Goal: Transaction & Acquisition: Purchase product/service

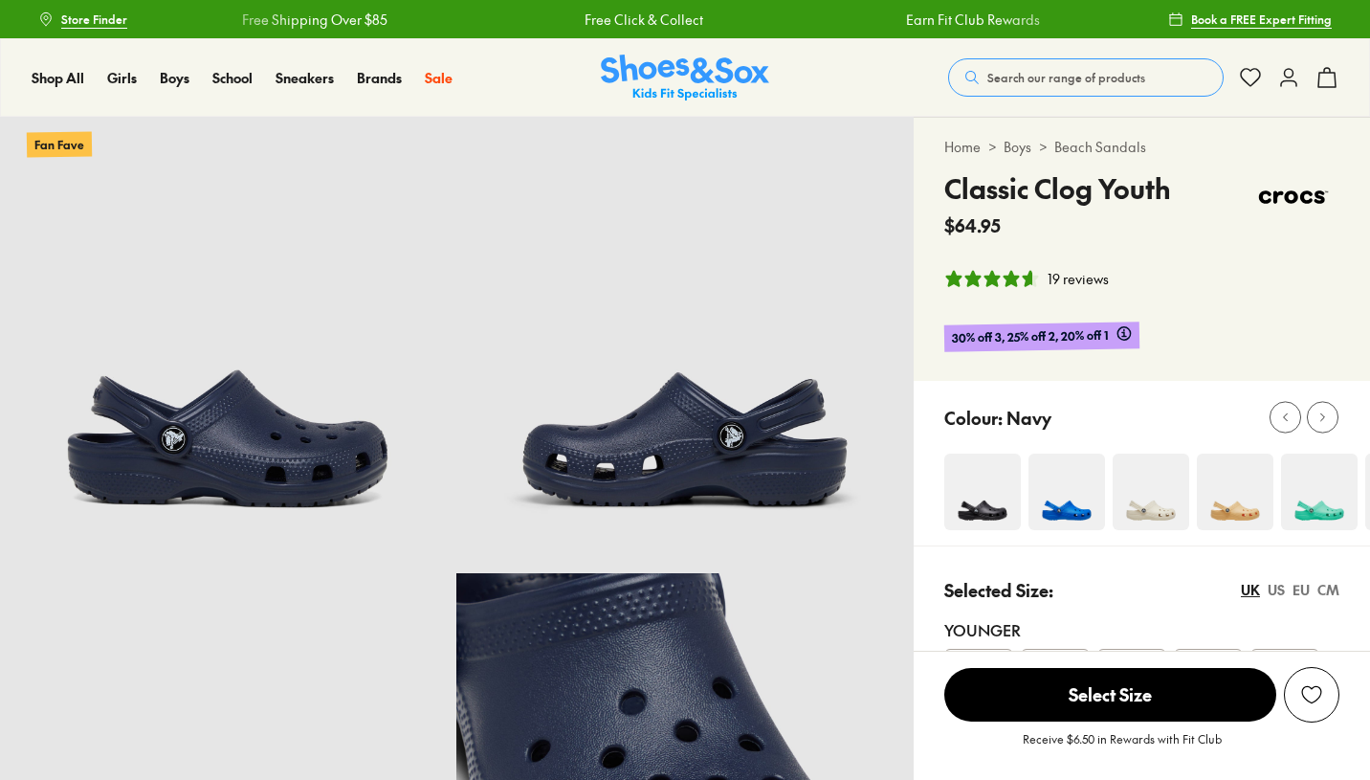
select select "*"
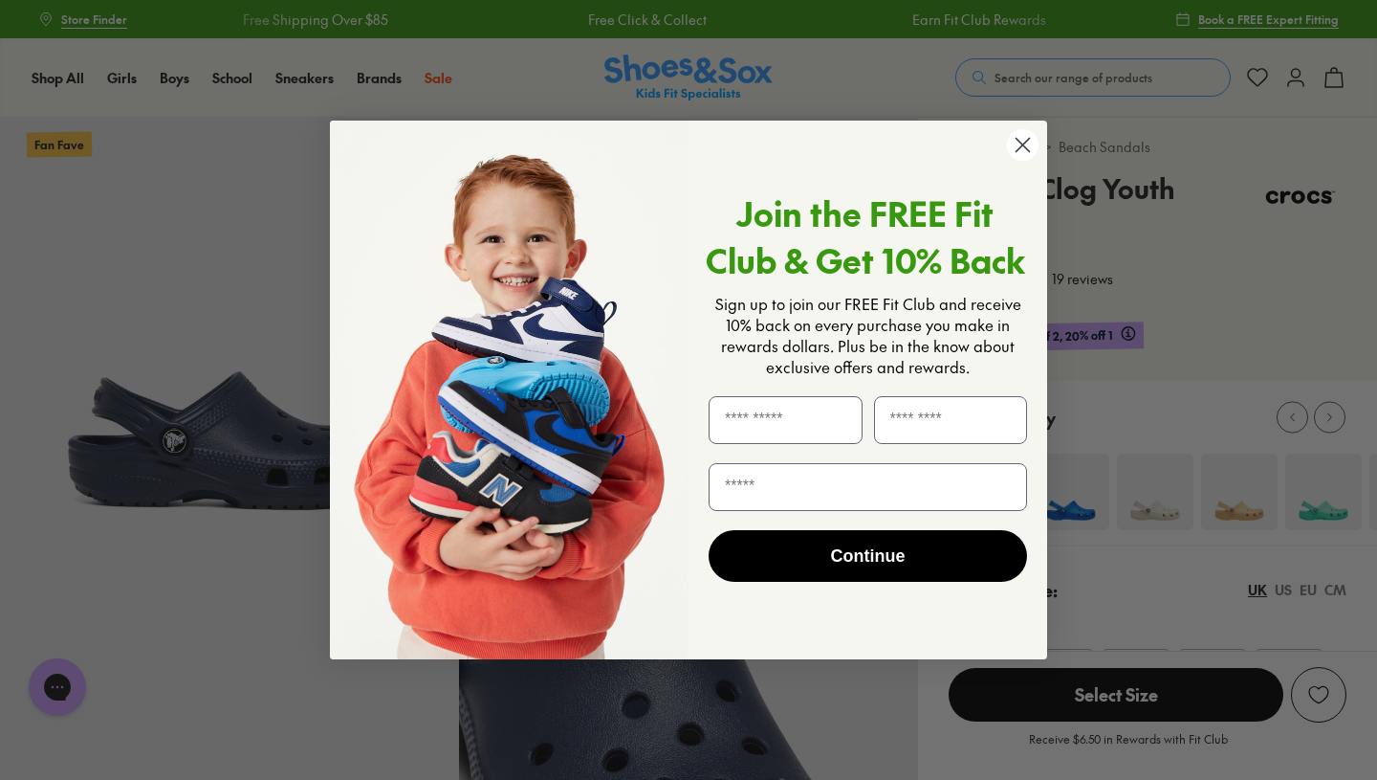
click at [1030, 155] on circle "Close dialog" at bounding box center [1023, 145] width 32 height 32
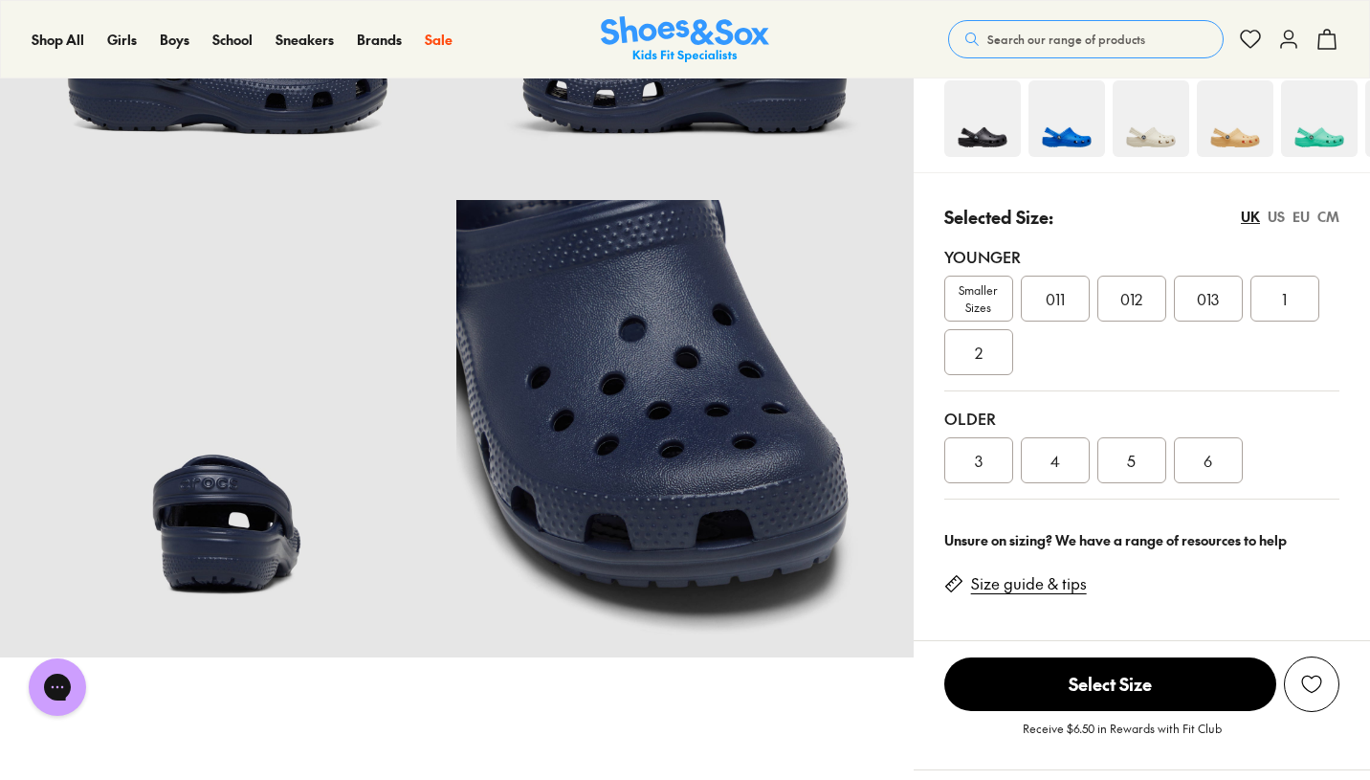
scroll to position [243, 0]
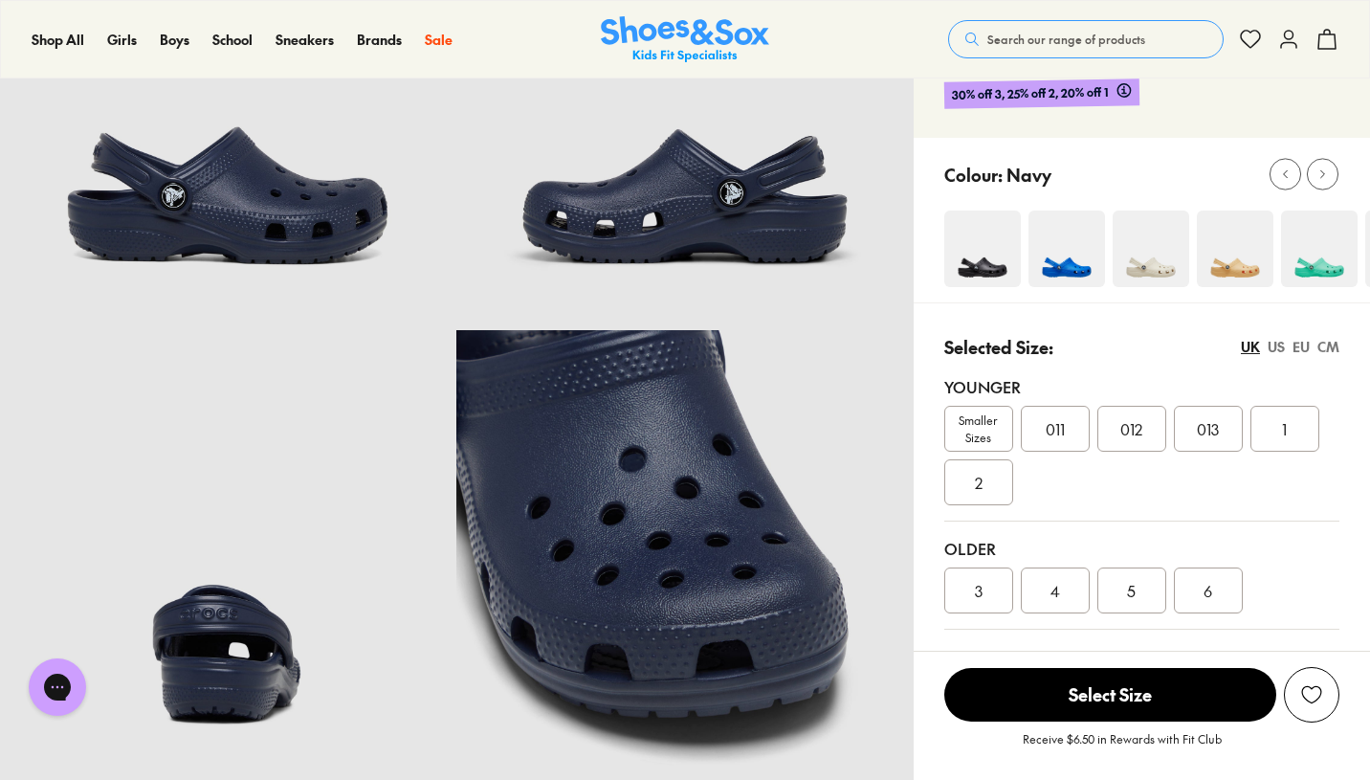
click at [1134, 429] on span "012" at bounding box center [1131, 428] width 22 height 23
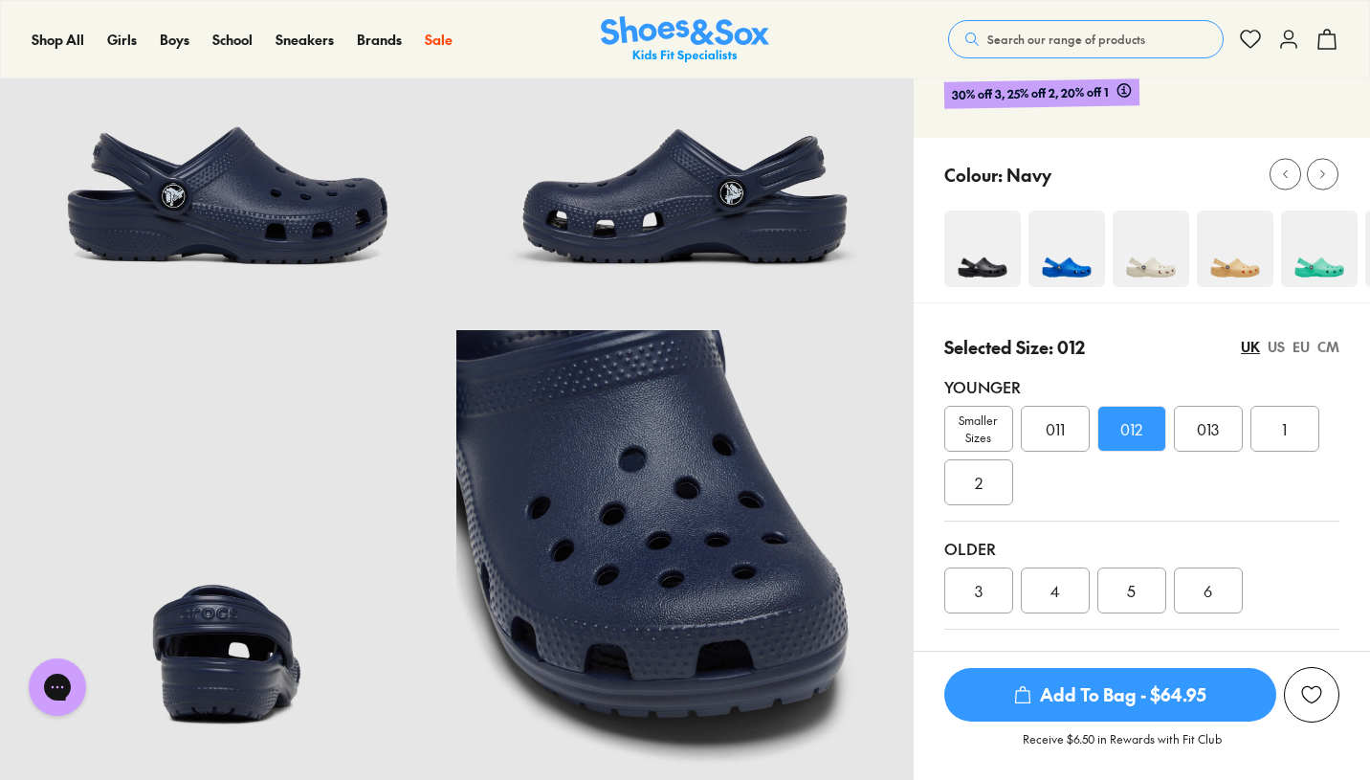
click at [1139, 685] on span "Add To Bag - $64.95" at bounding box center [1110, 695] width 332 height 54
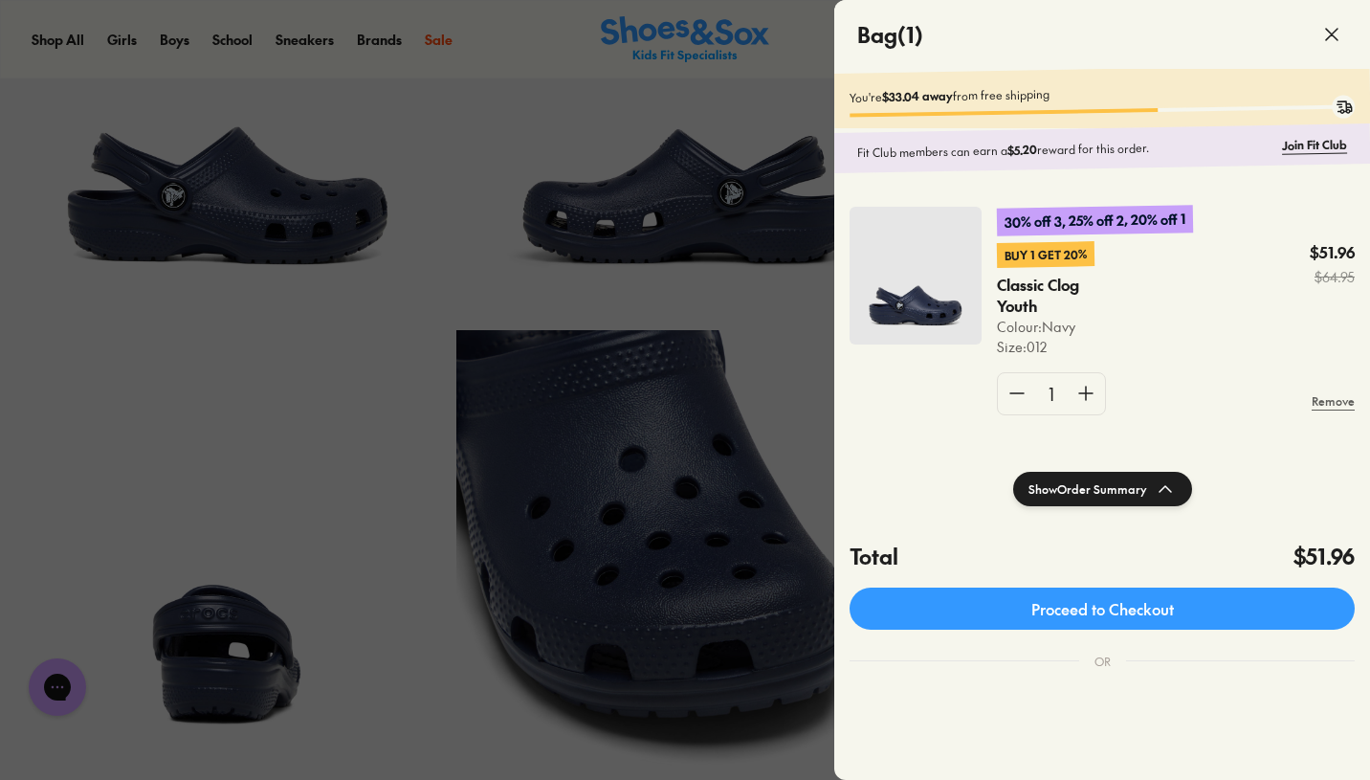
click at [1335, 34] on icon at bounding box center [1331, 34] width 23 height 23
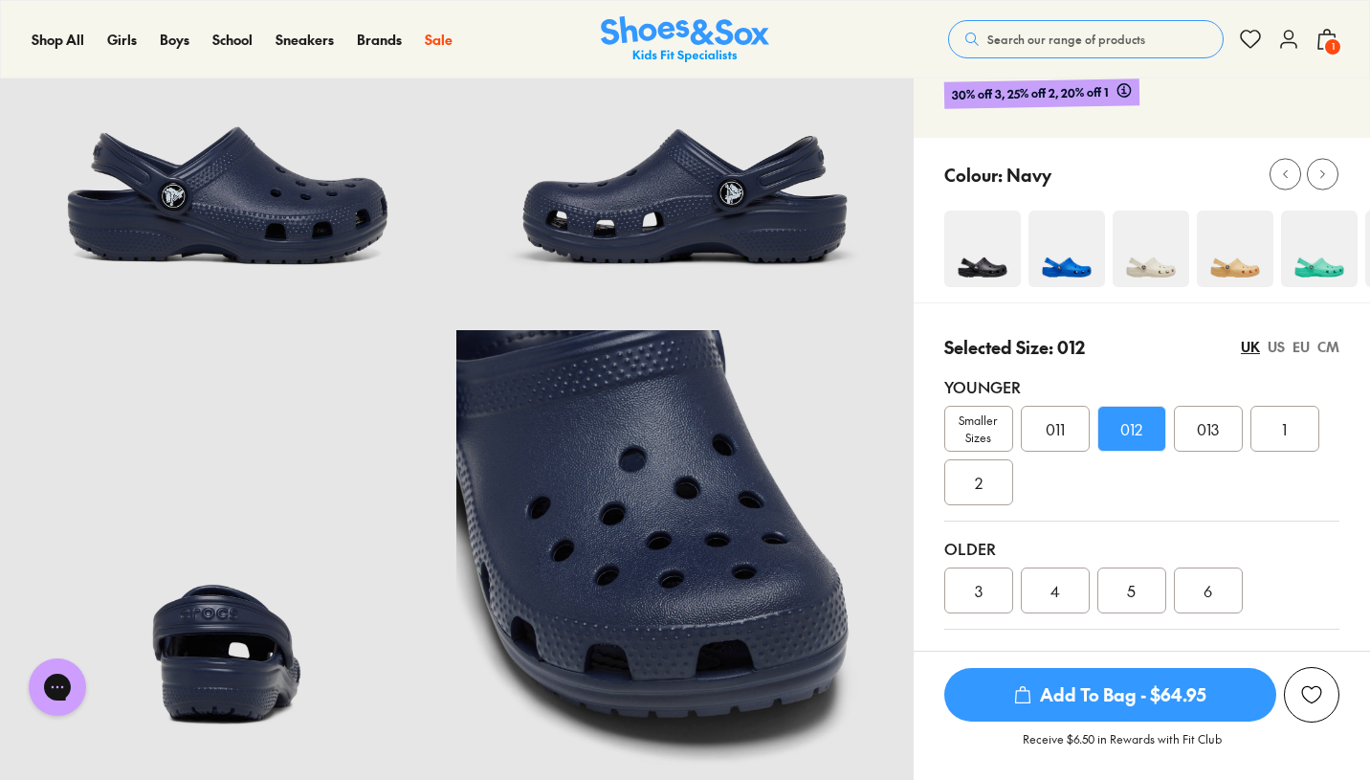
click at [1291, 44] on icon at bounding box center [1288, 39] width 23 height 23
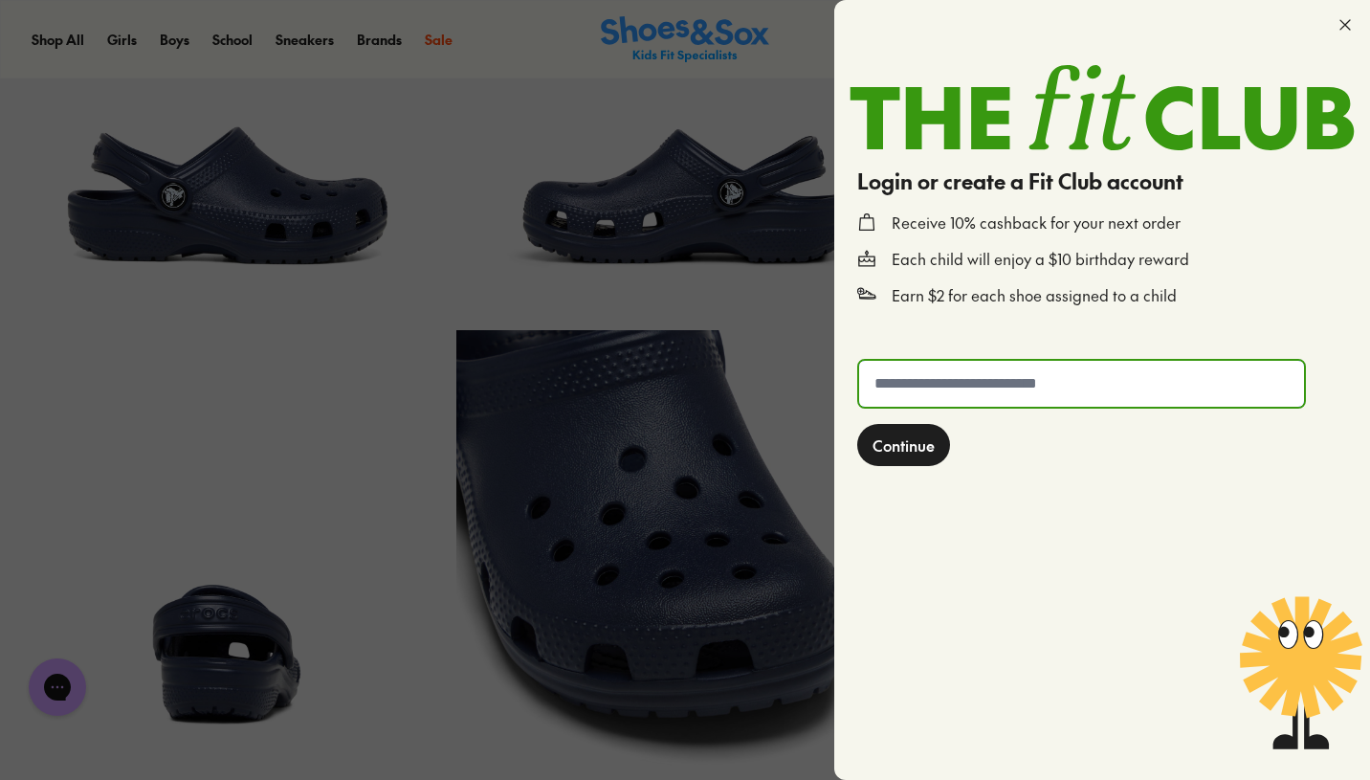
click at [1119, 399] on input "text" at bounding box center [1081, 384] width 445 height 46
type input "**********"
click at [913, 446] on span "Continue" at bounding box center [903, 444] width 62 height 23
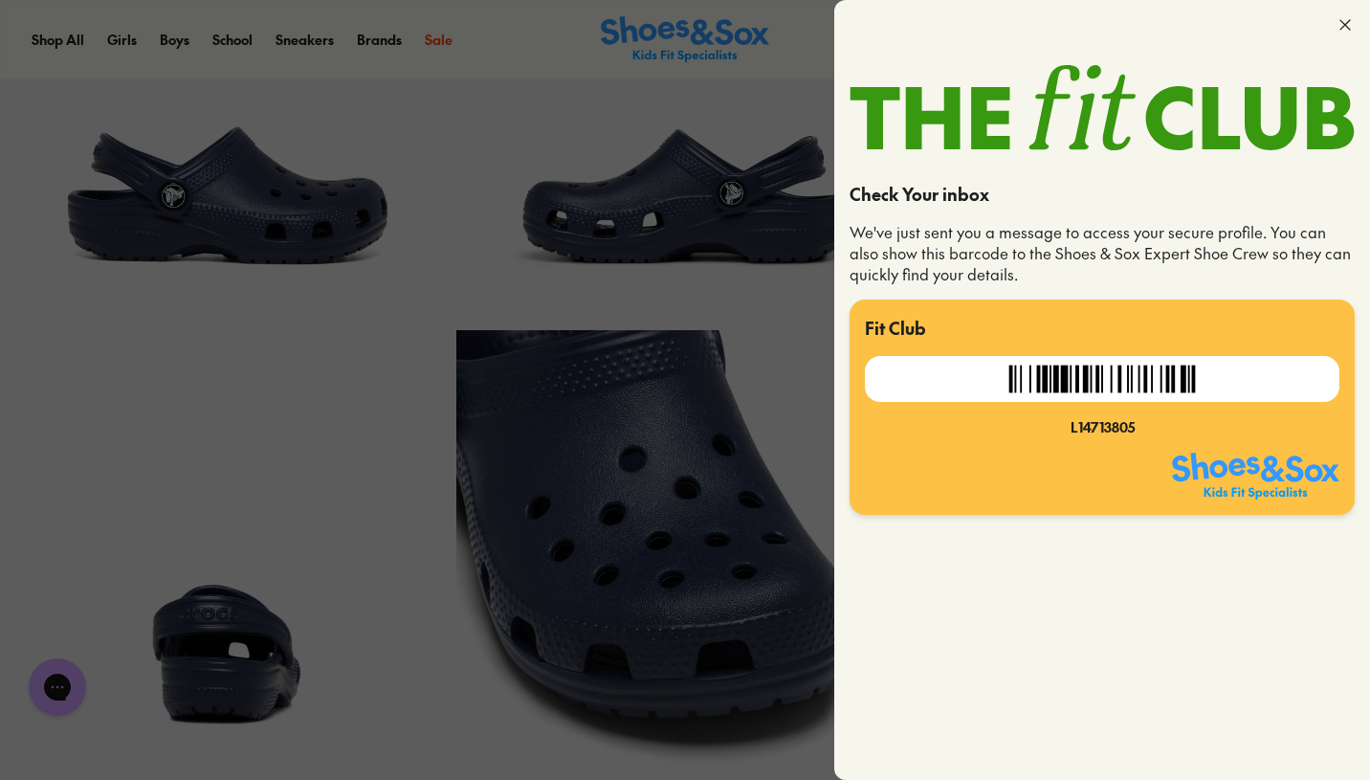
click at [1342, 21] on icon at bounding box center [1344, 24] width 19 height 19
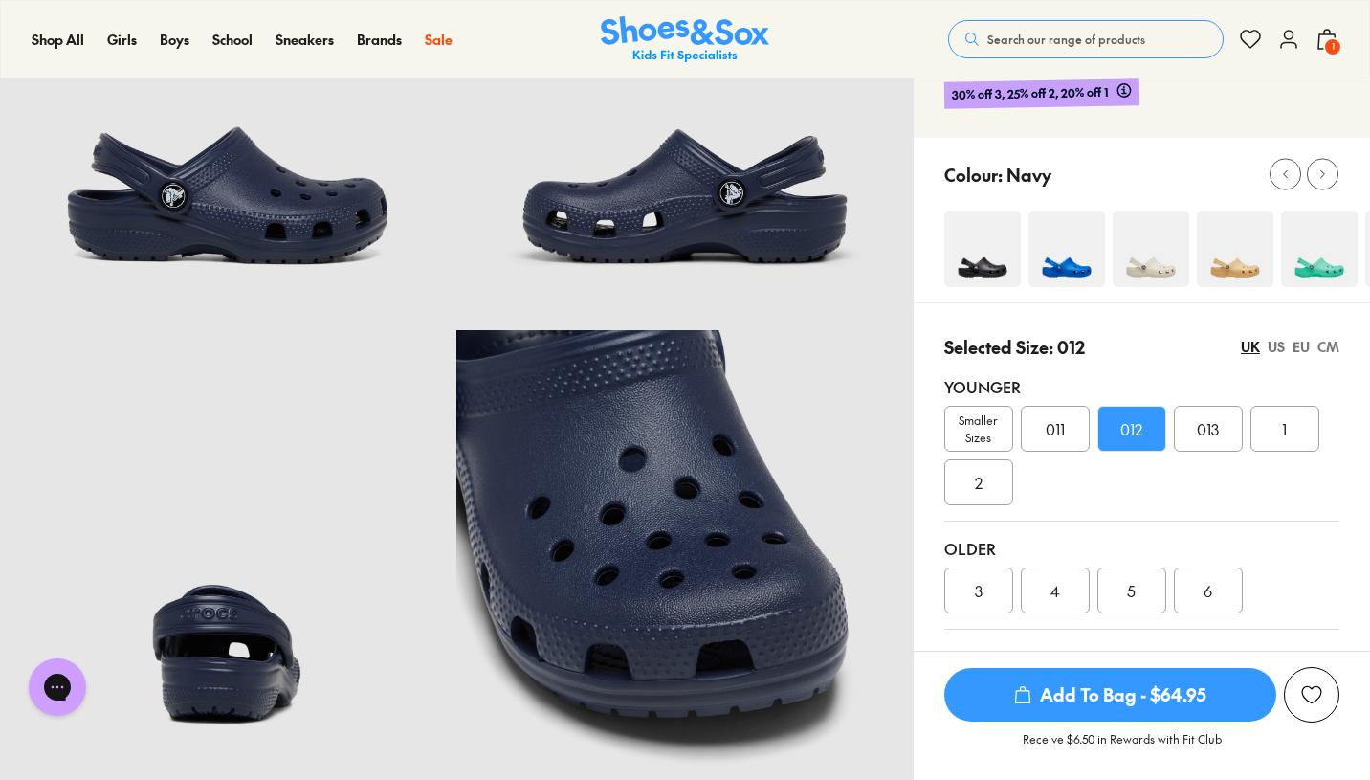
click at [1326, 44] on span "1" at bounding box center [1332, 46] width 19 height 19
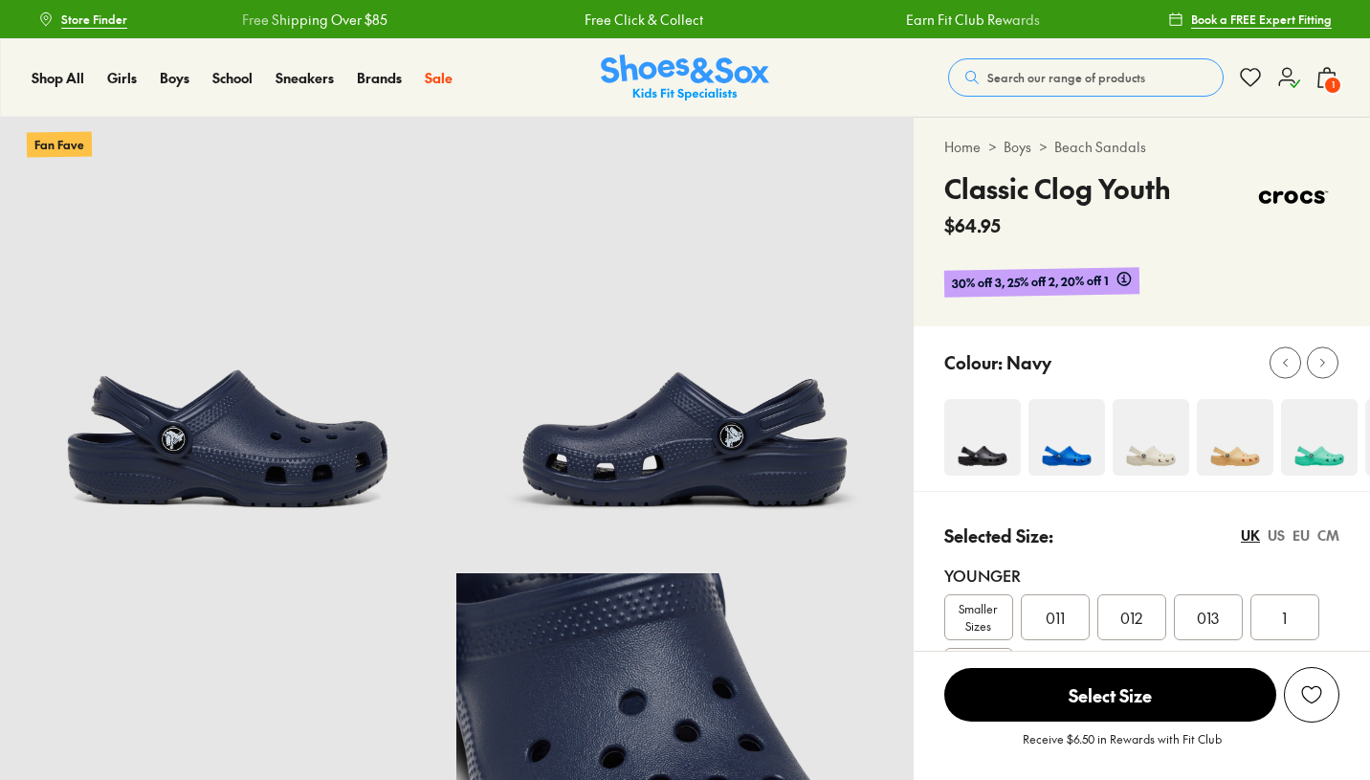
click at [1324, 80] on span "1" at bounding box center [1332, 85] width 19 height 19
select select "*"
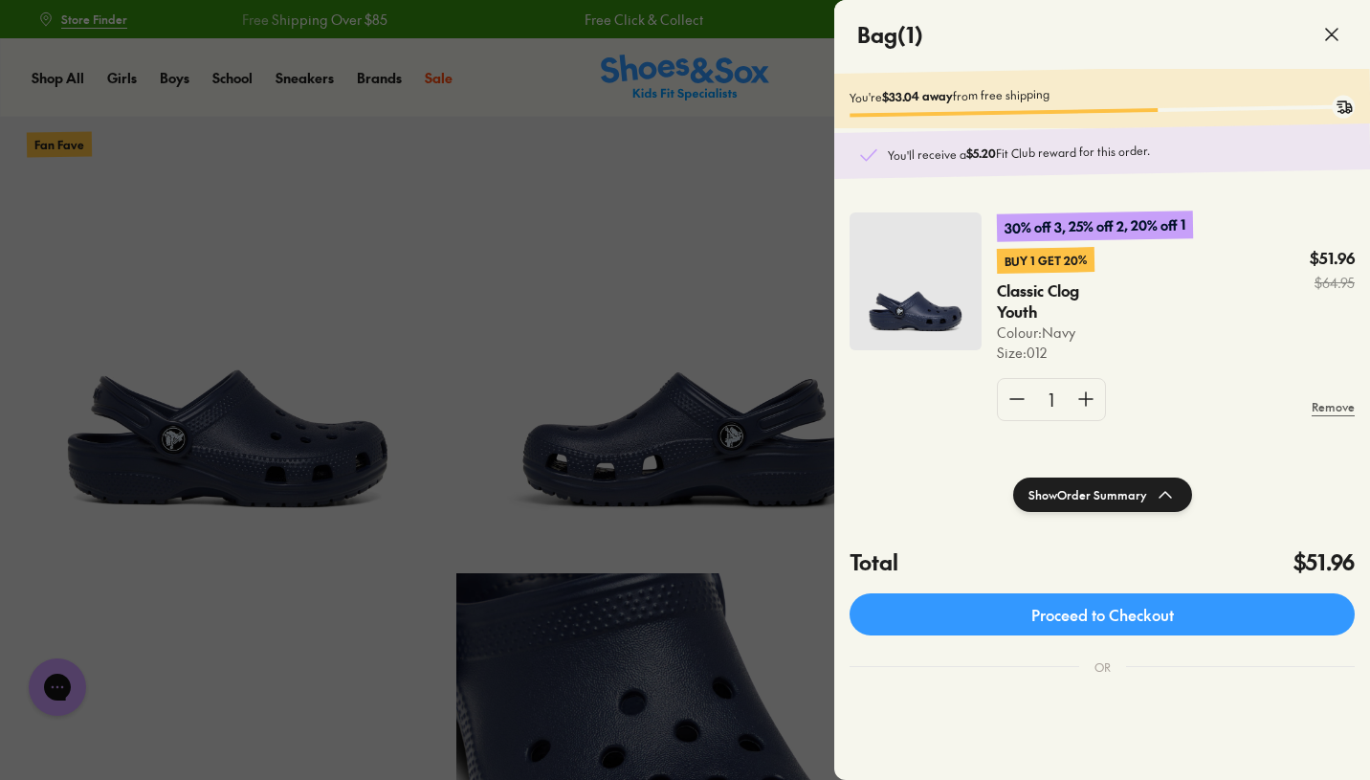
click at [1332, 39] on icon at bounding box center [1331, 34] width 23 height 23
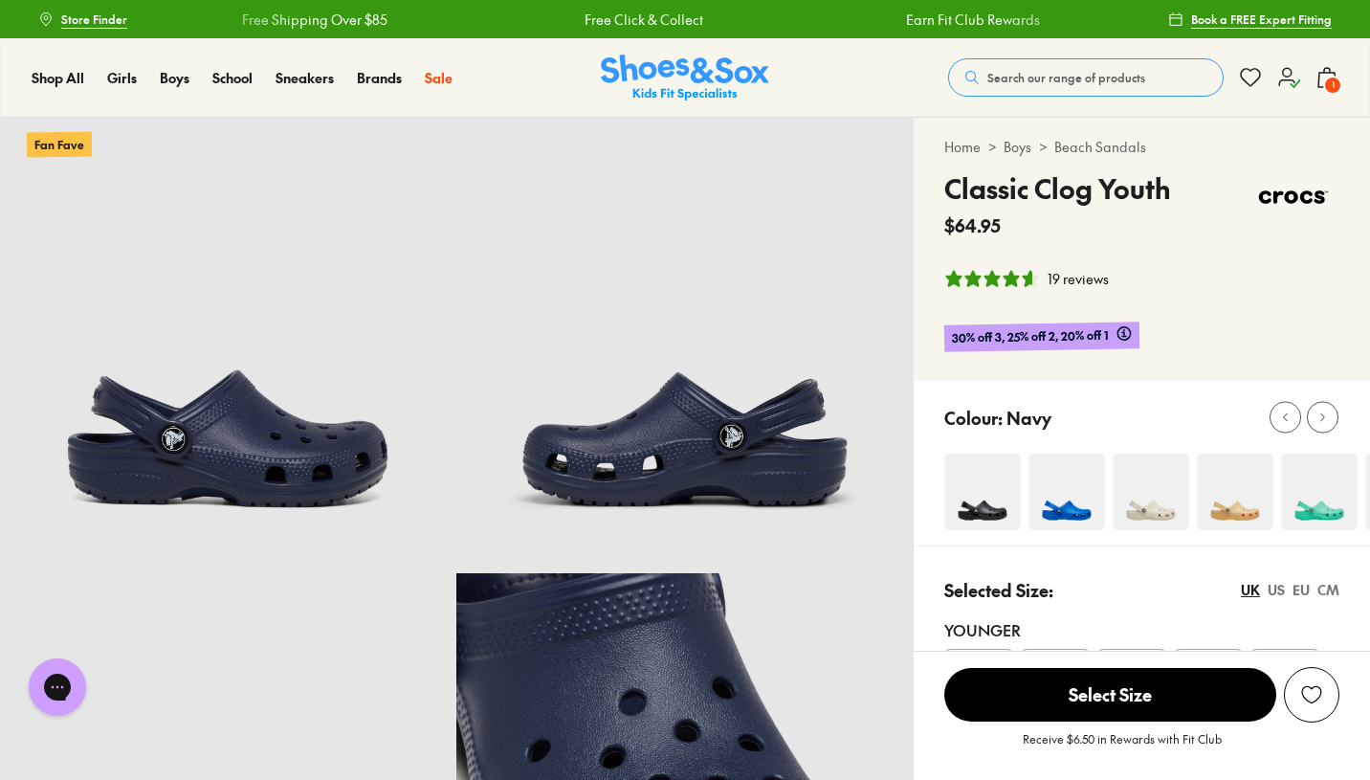
click at [1292, 77] on icon at bounding box center [1288, 77] width 23 height 23
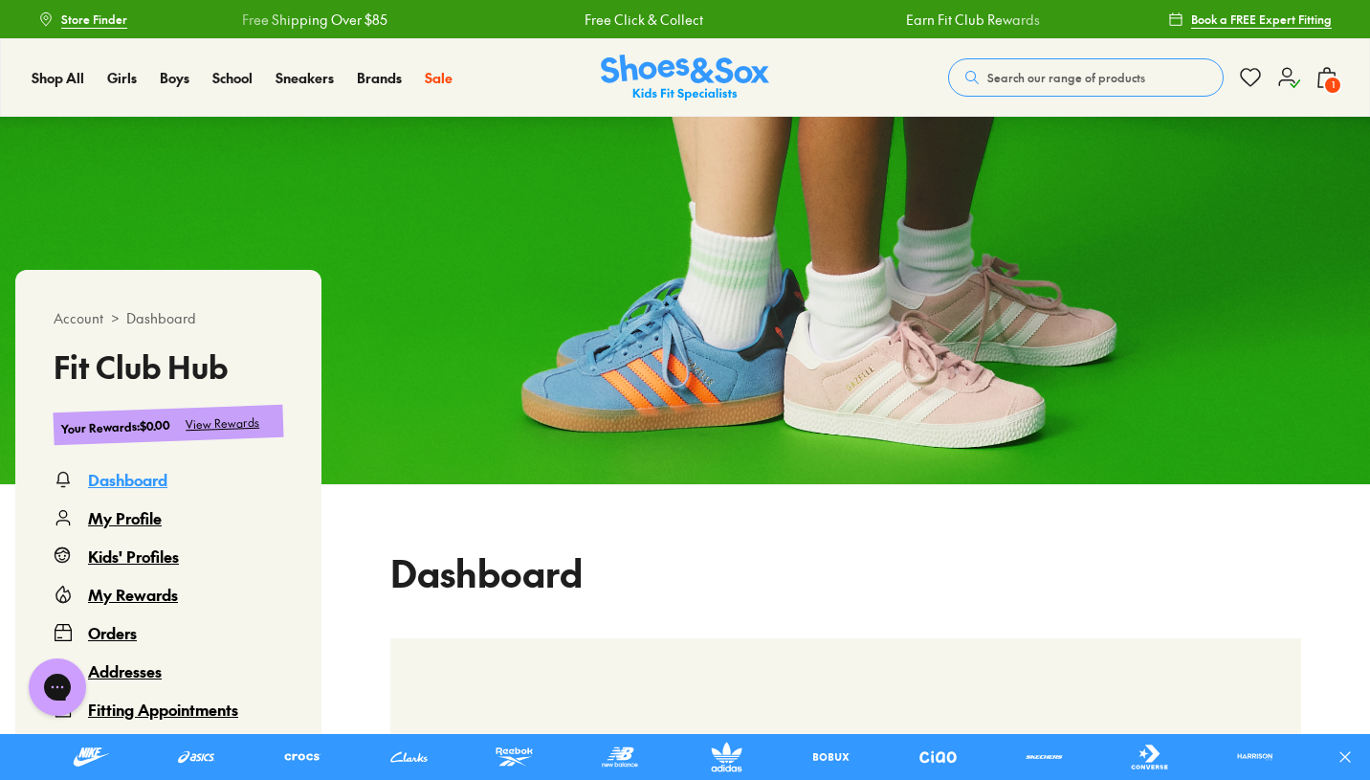
click at [238, 427] on div "View Rewards" at bounding box center [223, 423] width 75 height 20
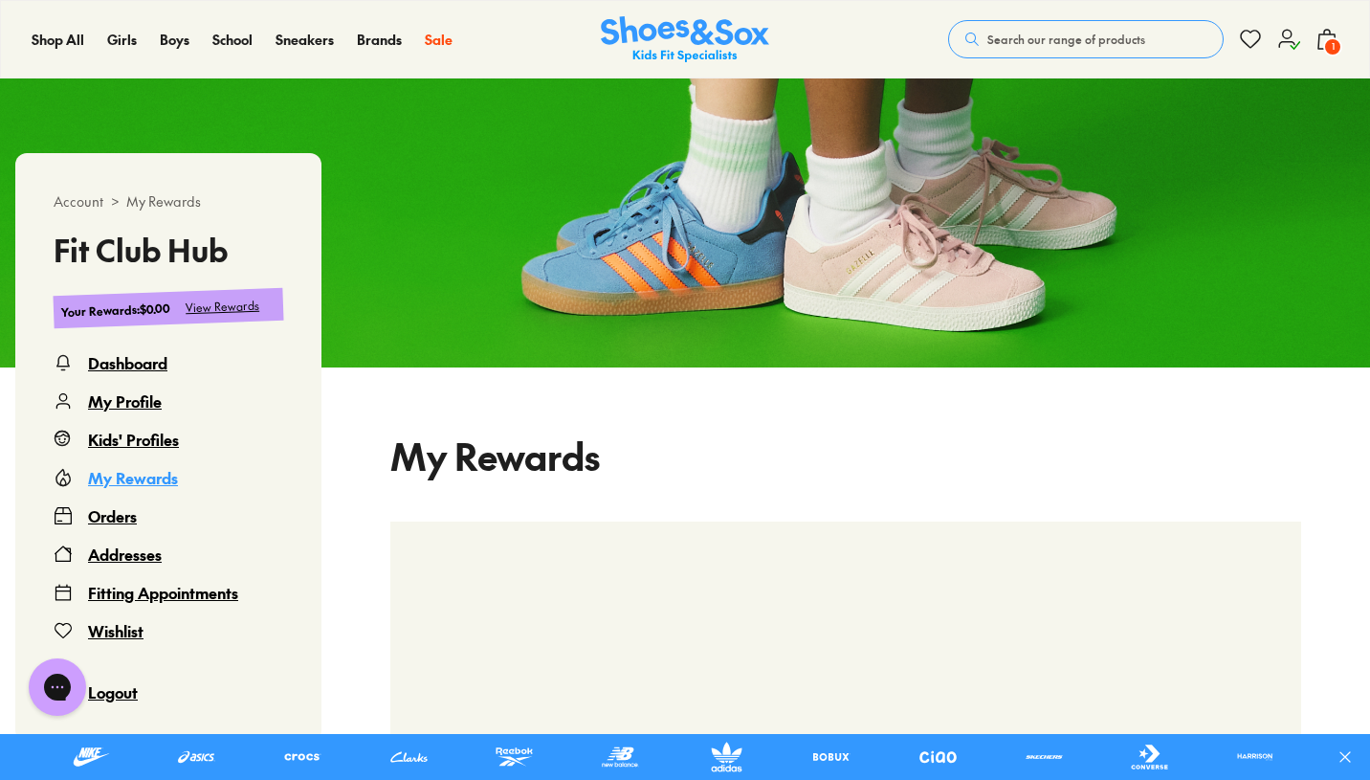
scroll to position [509, 0]
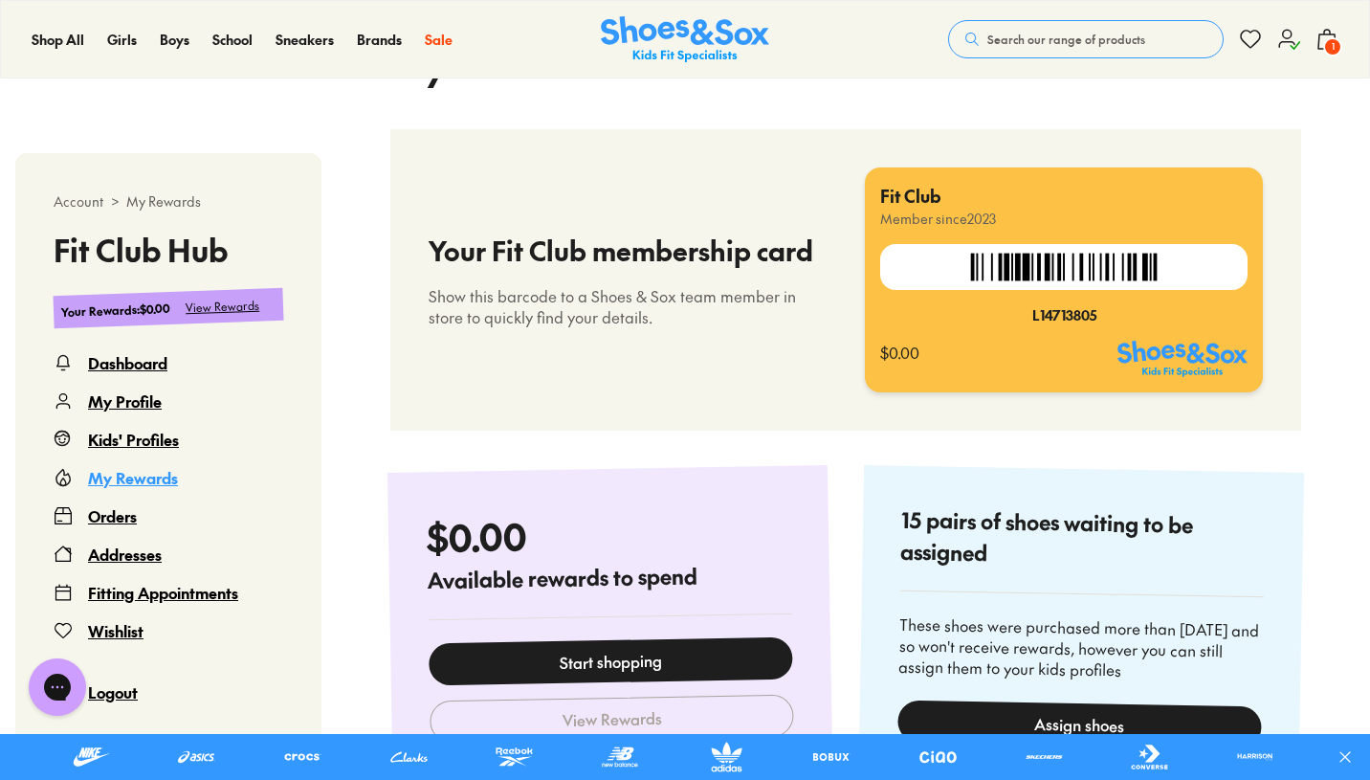
select select
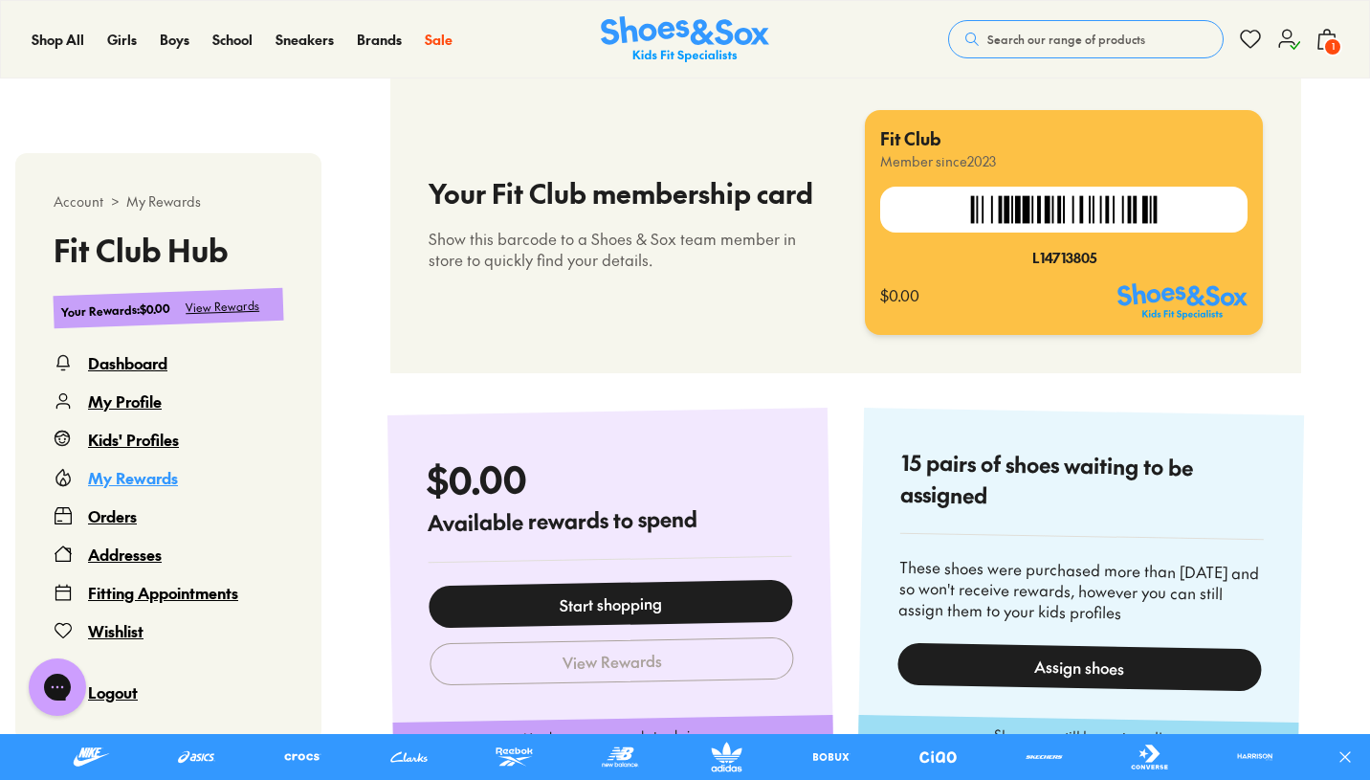
scroll to position [822, 0]
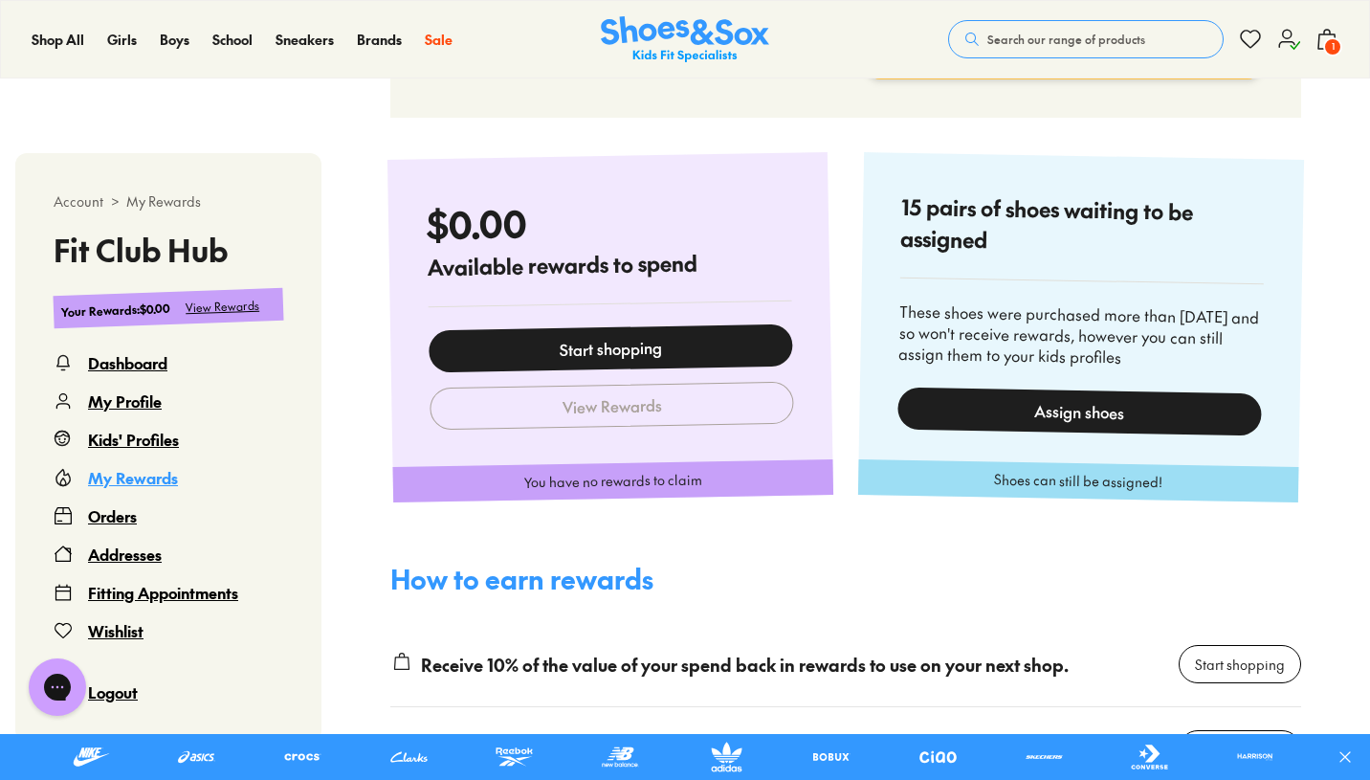
click at [1030, 435] on div "Assign shoes" at bounding box center [1079, 410] width 364 height 49
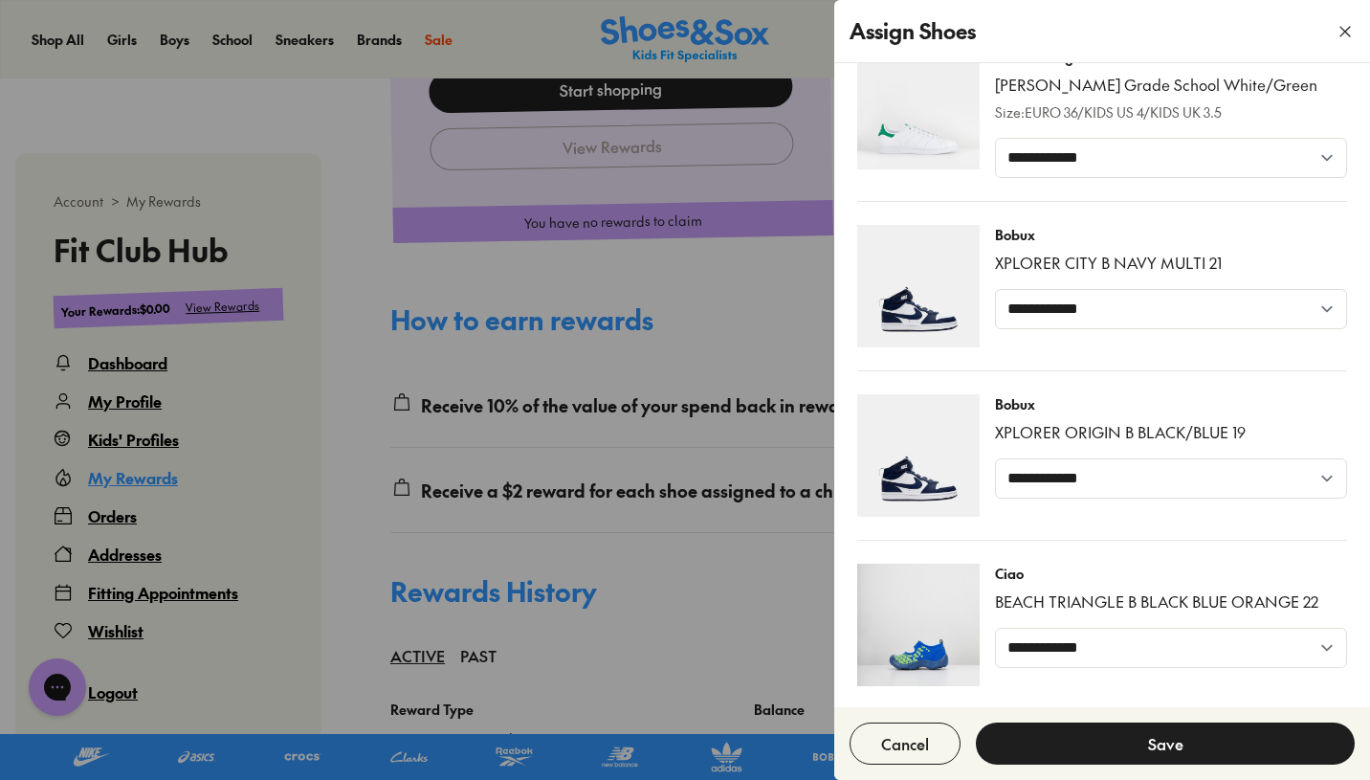
scroll to position [1439, 0]
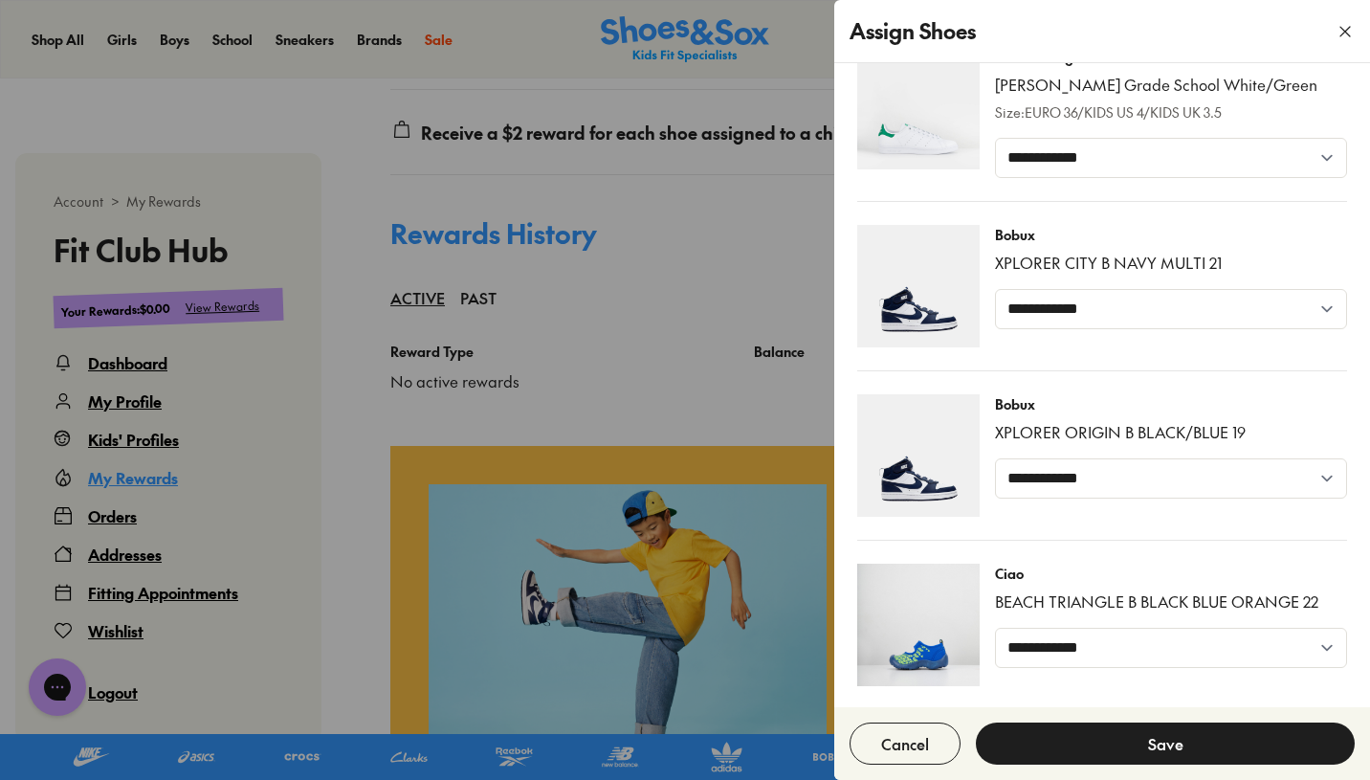
click at [1345, 33] on icon "button" at bounding box center [1344, 31] width 19 height 19
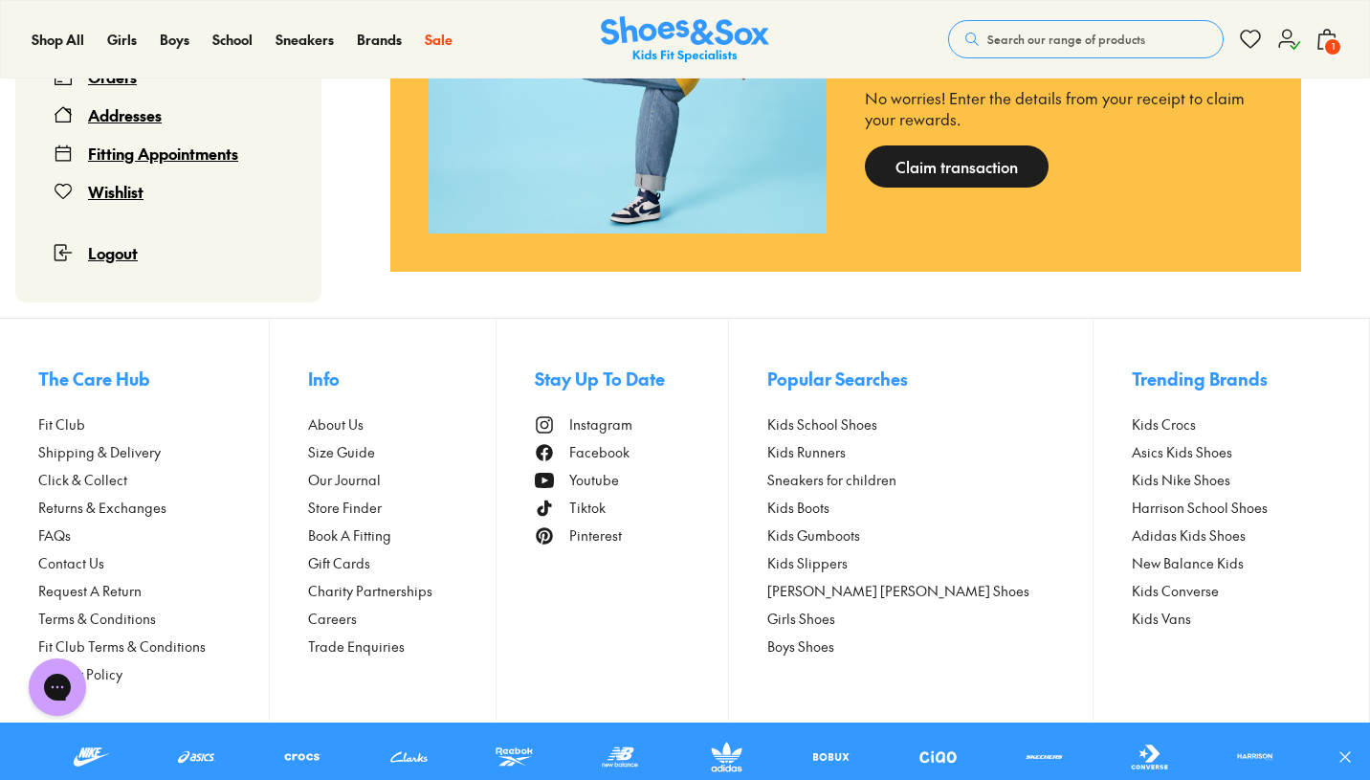
scroll to position [1580, 0]
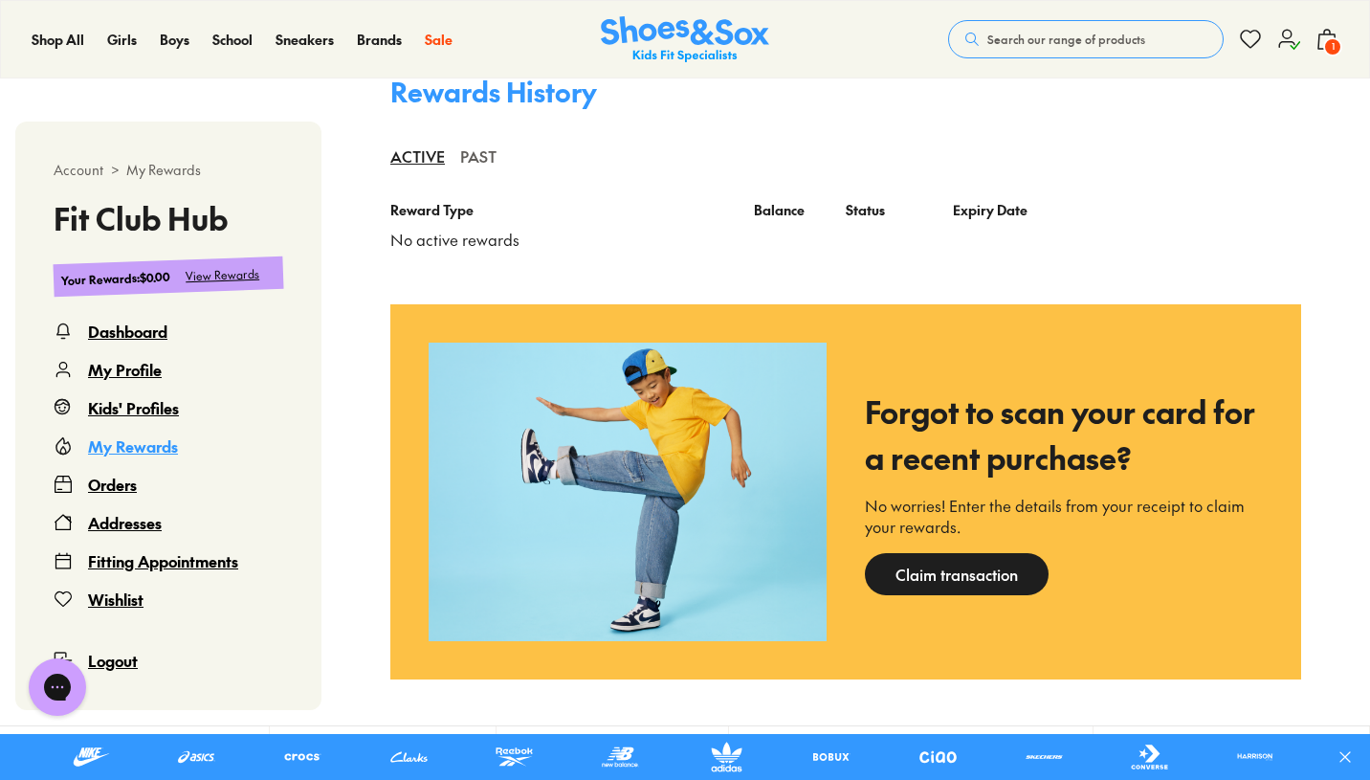
click at [496, 177] on div "PAST" at bounding box center [478, 156] width 36 height 42
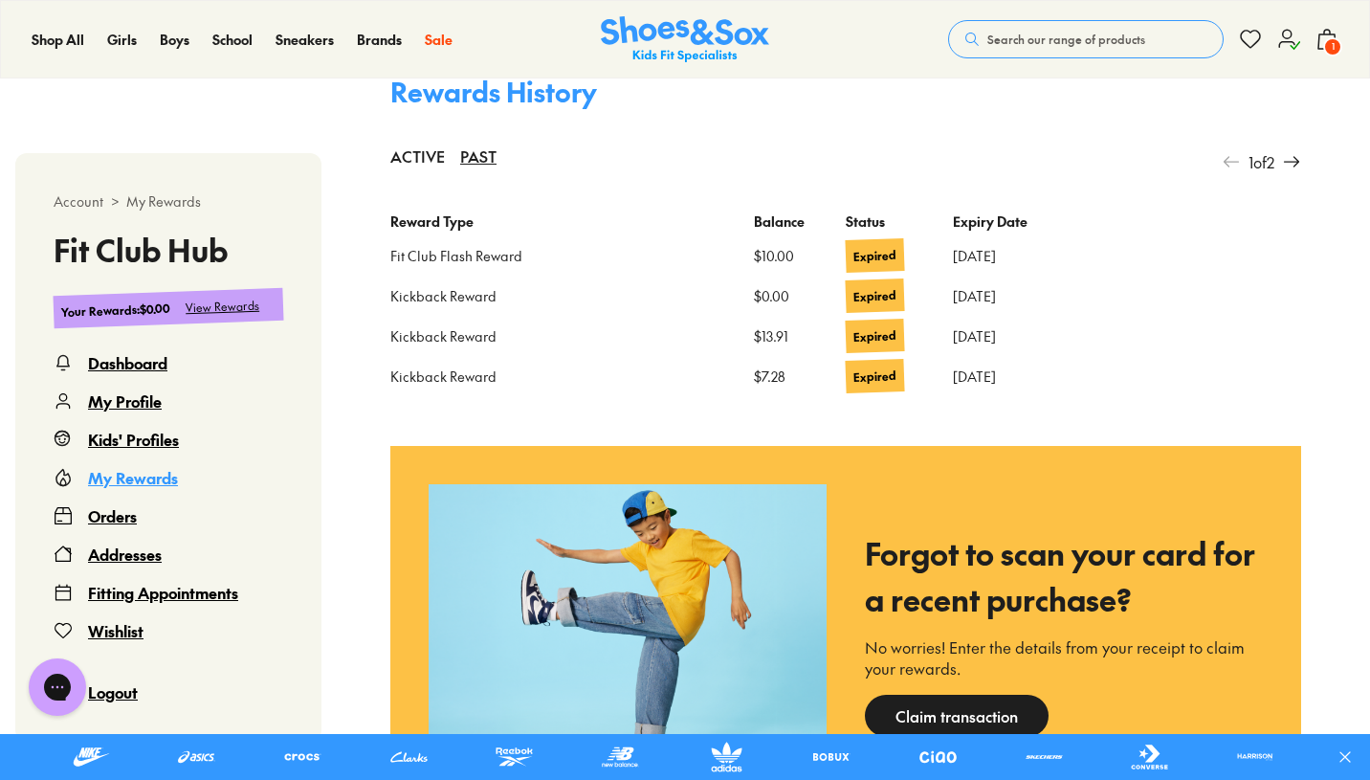
click at [1282, 171] on icon at bounding box center [1291, 161] width 19 height 19
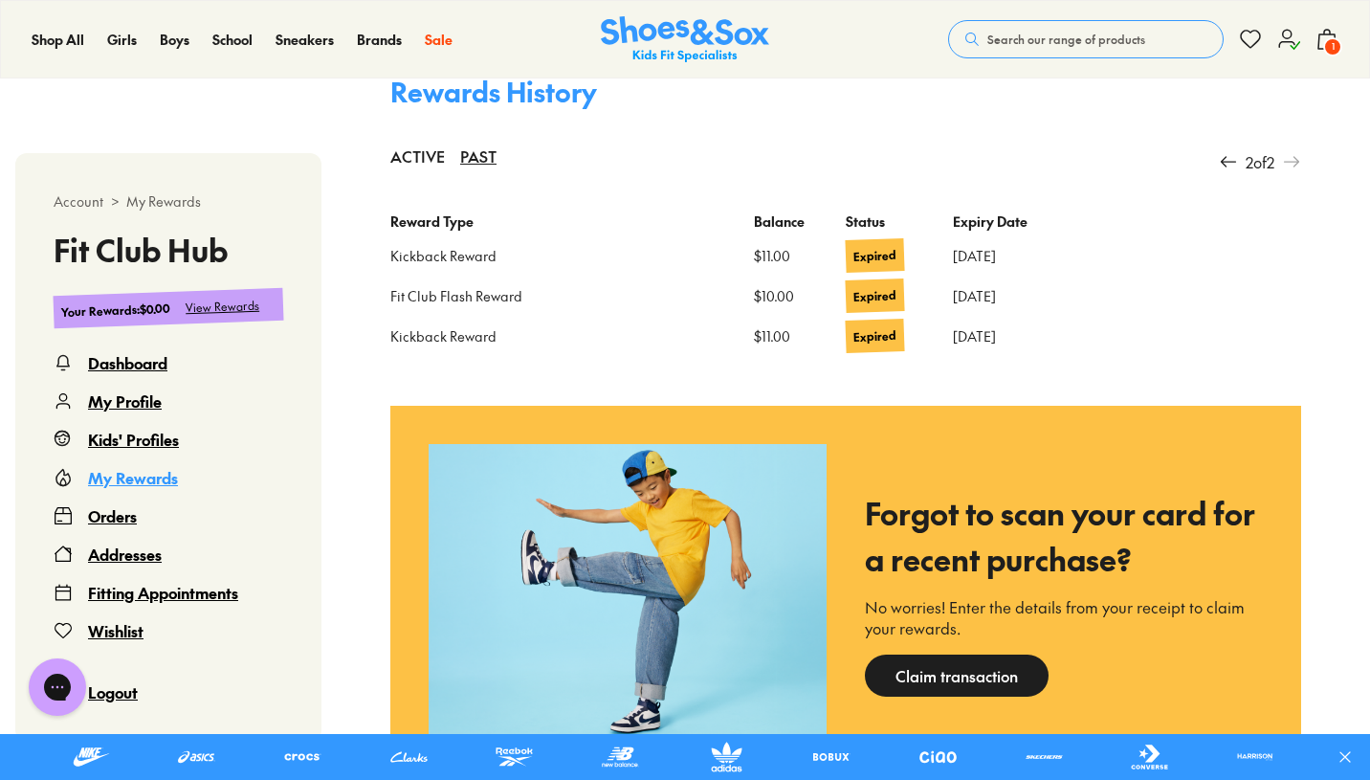
click at [1327, 39] on span "1" at bounding box center [1332, 46] width 19 height 19
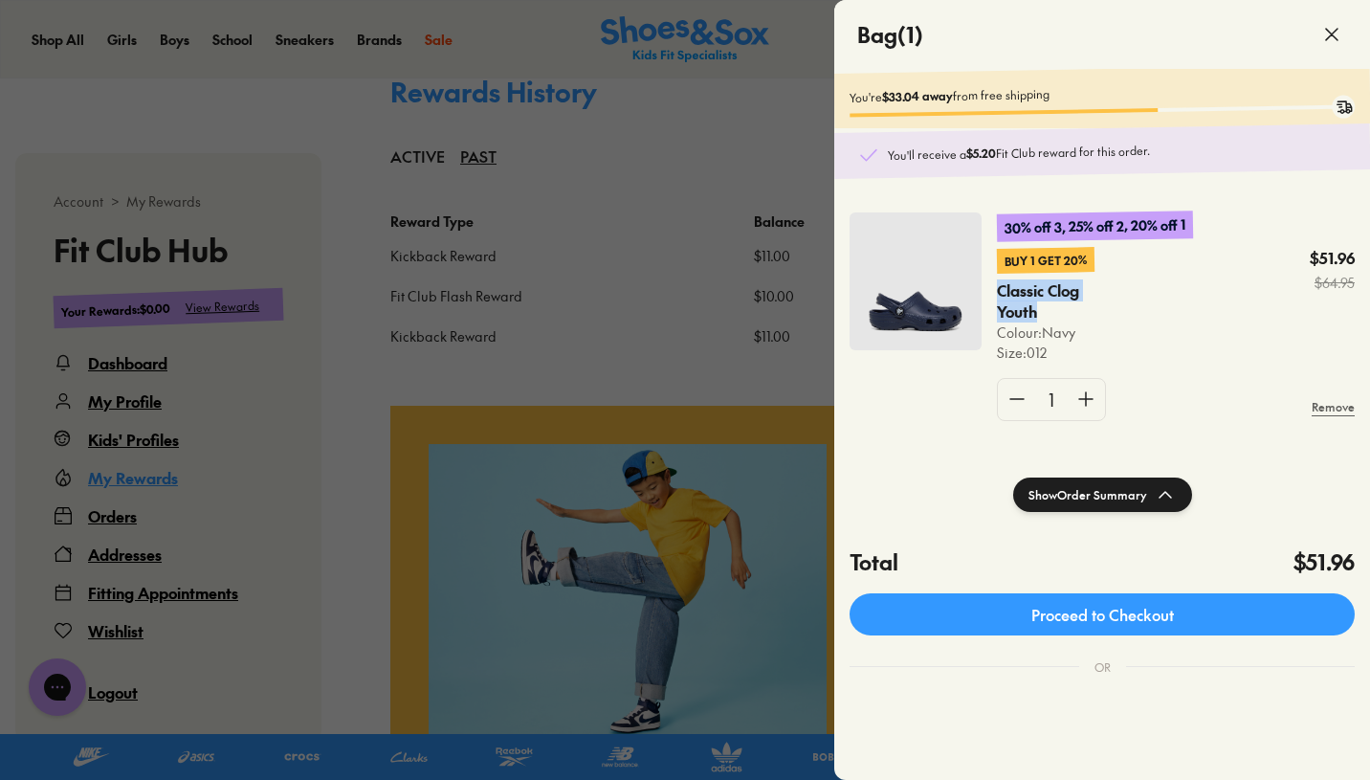
drag, startPoint x: 1042, startPoint y: 313, endPoint x: 984, endPoint y: 291, distance: 61.5
click at [984, 291] on div "30% off 3, 25% off 2, 20% off 1 Buy 1 Get 20% Classic Clog Youth Colour: Navy S…" at bounding box center [1102, 323] width 536 height 269
copy p "Classic Clog Youth"
